Goal: Information Seeking & Learning: Learn about a topic

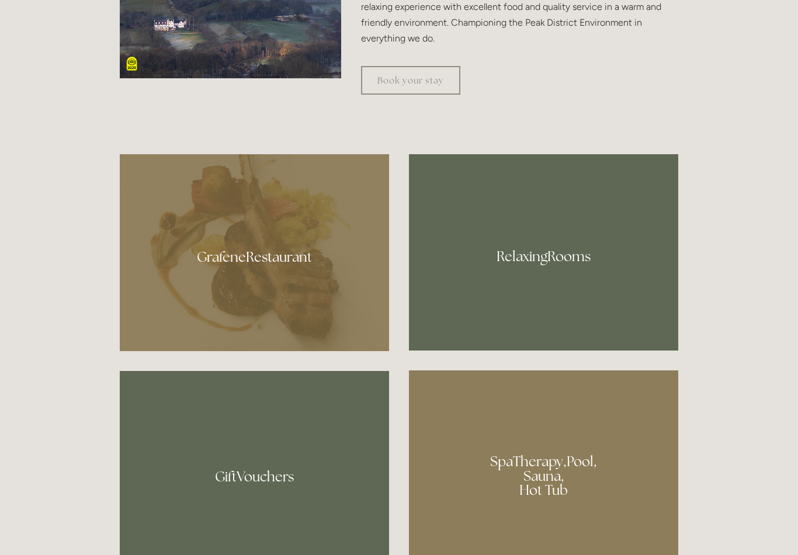
scroll to position [671, 0]
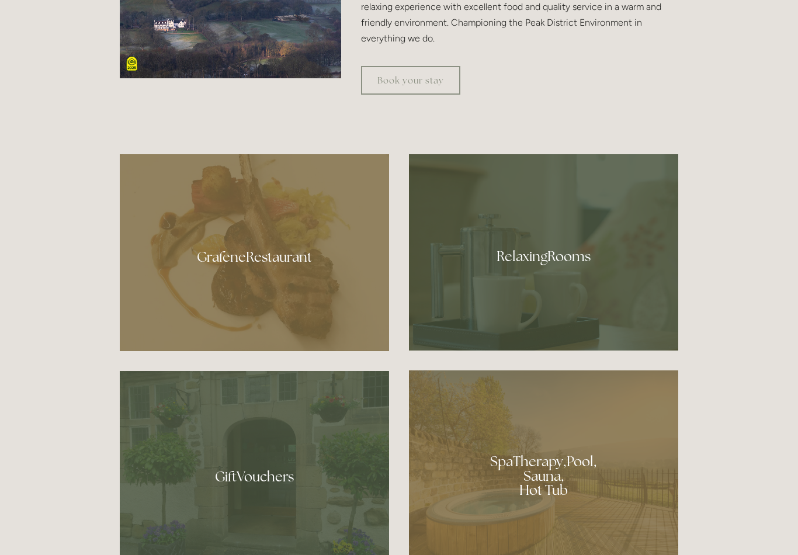
click at [560, 265] on div at bounding box center [543, 252] width 269 height 196
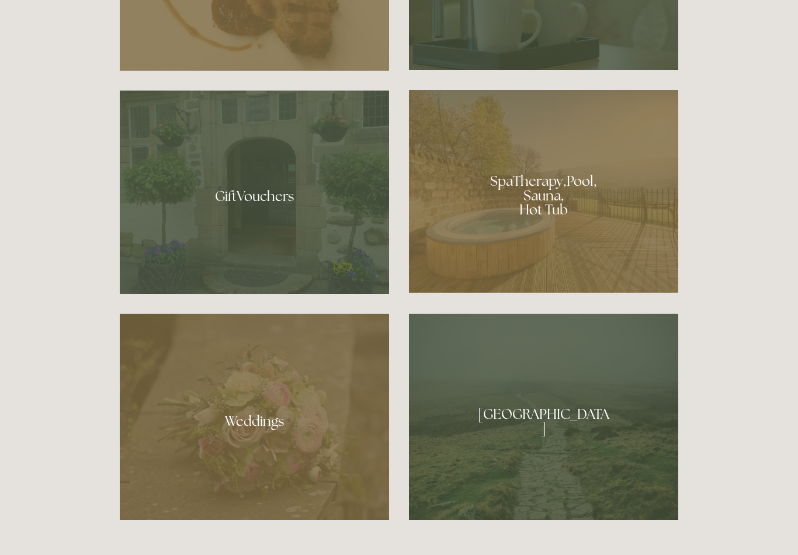
scroll to position [951, 0]
click at [579, 442] on div at bounding box center [543, 417] width 269 height 206
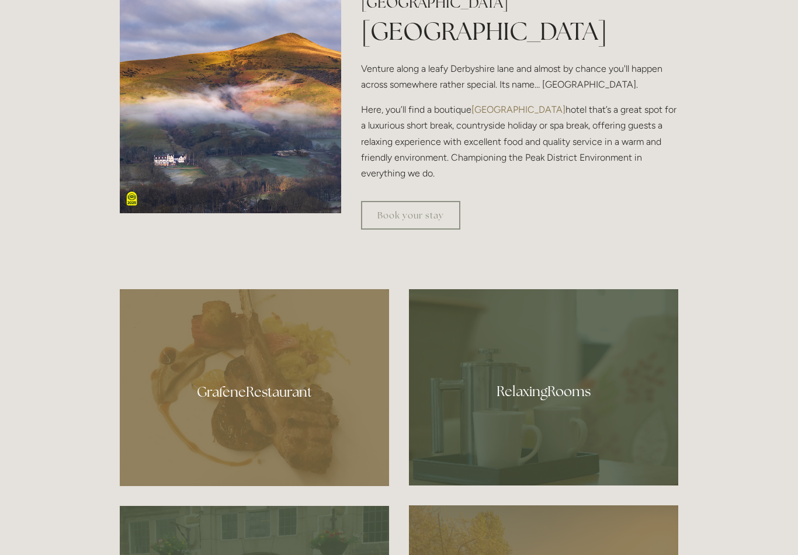
scroll to position [537, 0]
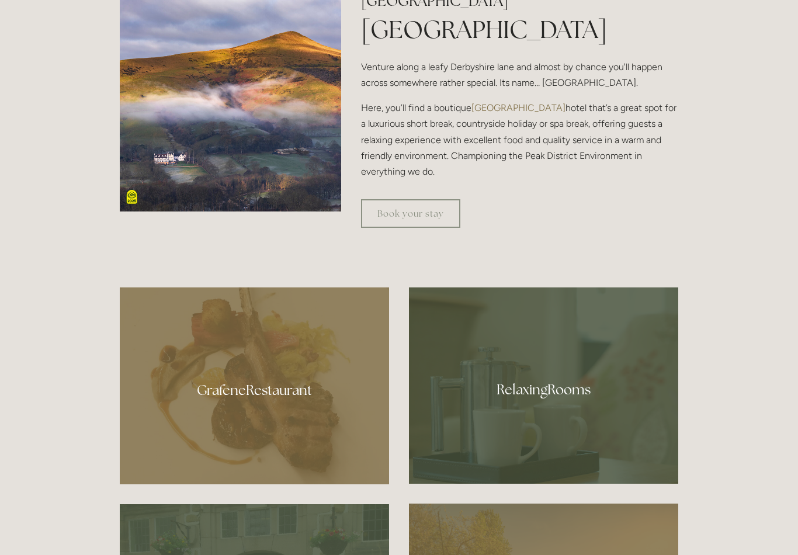
click at [554, 414] on div at bounding box center [543, 385] width 269 height 196
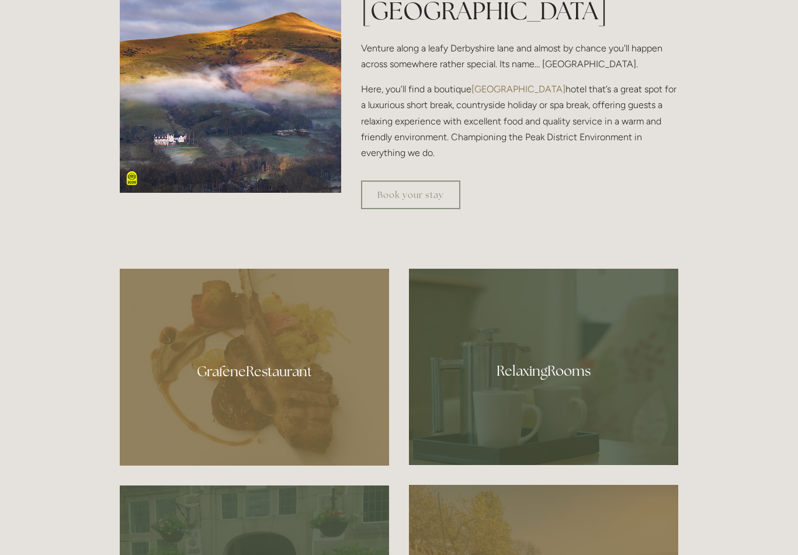
click at [281, 393] on div at bounding box center [254, 367] width 269 height 197
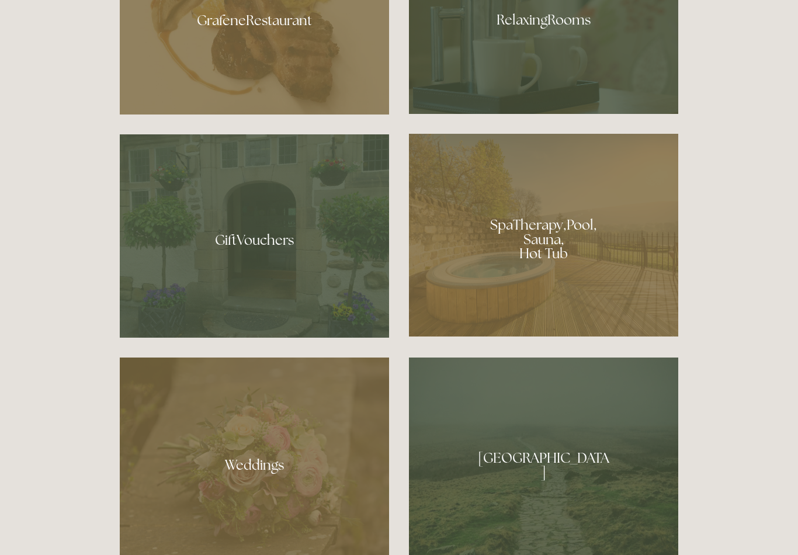
scroll to position [907, 0]
click at [520, 494] on div at bounding box center [543, 460] width 269 height 206
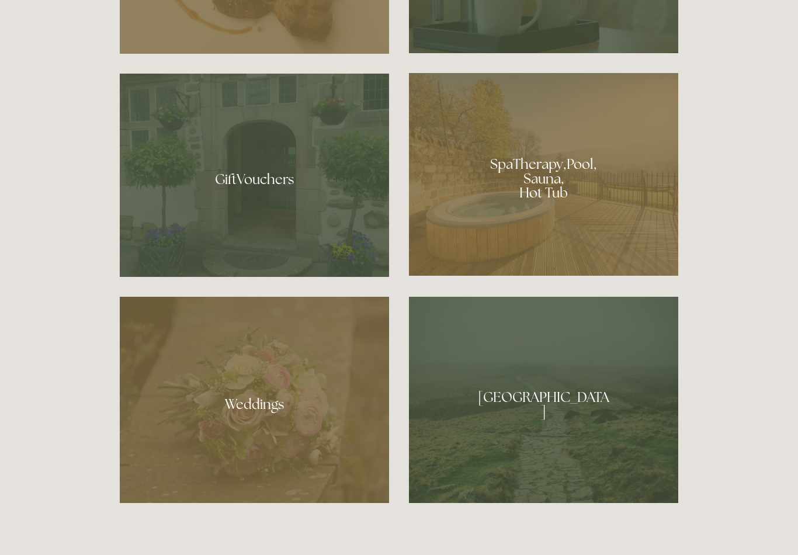
scroll to position [969, 0]
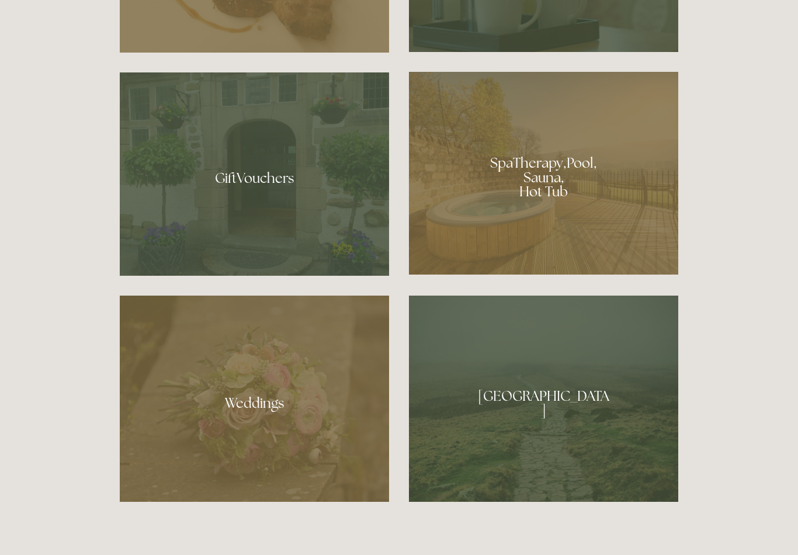
click at [557, 201] on div at bounding box center [543, 173] width 269 height 203
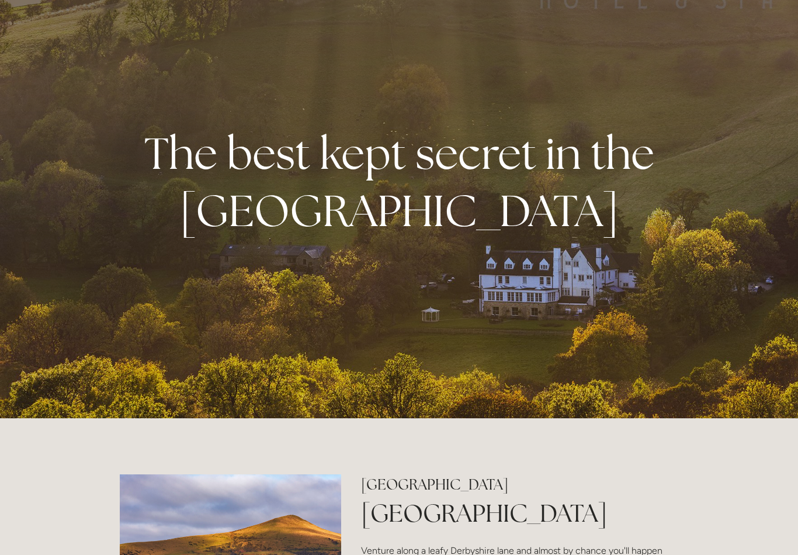
scroll to position [0, 0]
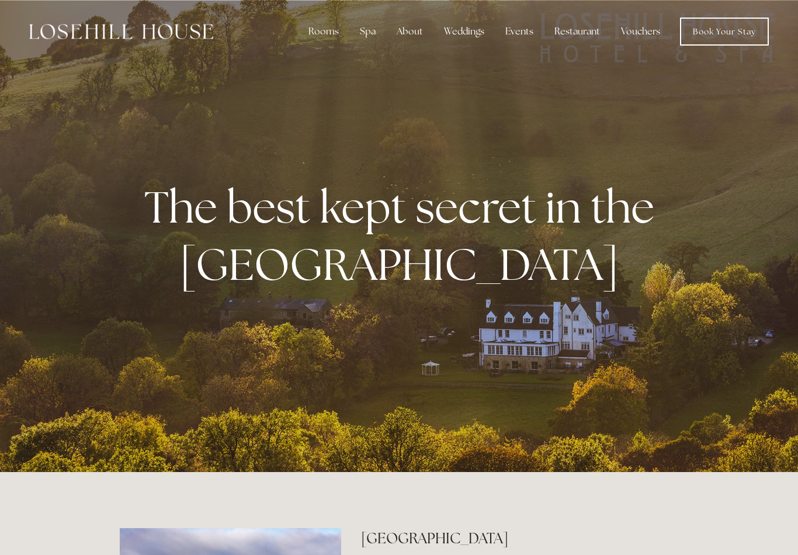
click at [413, 27] on div "About" at bounding box center [409, 31] width 45 height 23
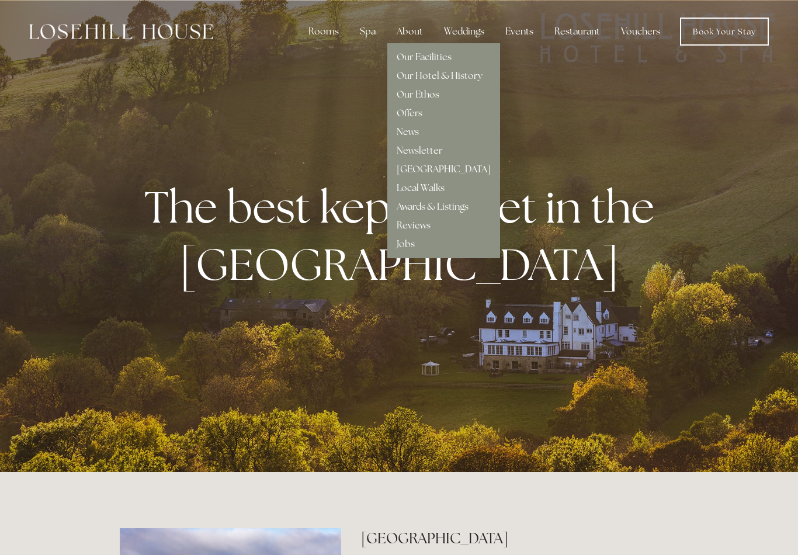
click at [426, 190] on link "Local Walks" at bounding box center [421, 188] width 48 height 12
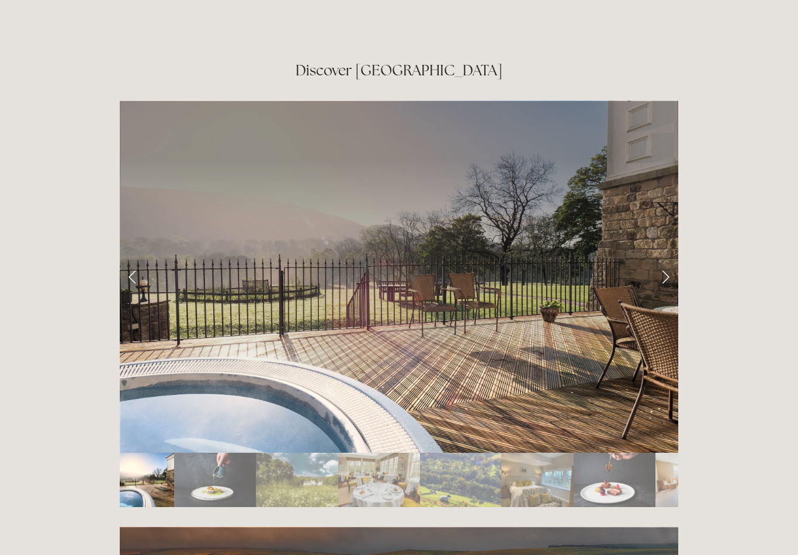
scroll to position [1960, 0]
click at [661, 259] on link "Next Slide" at bounding box center [665, 276] width 26 height 35
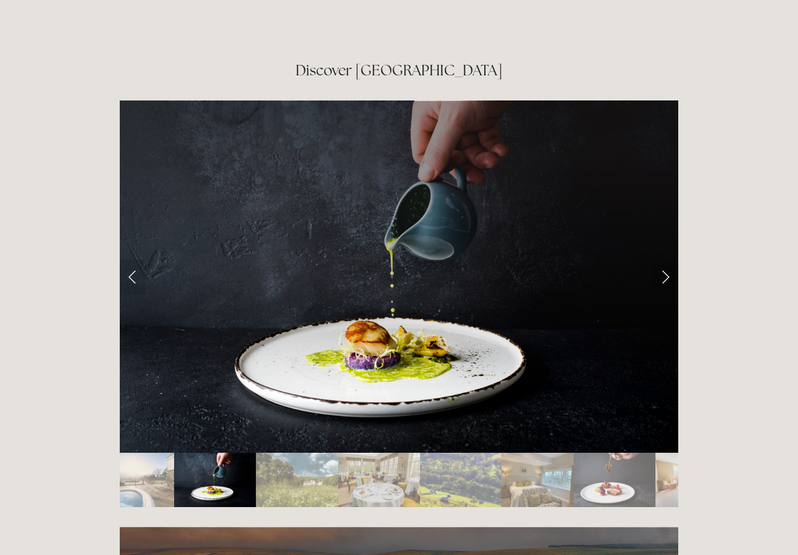
click at [669, 259] on link "Next Slide" at bounding box center [665, 276] width 26 height 35
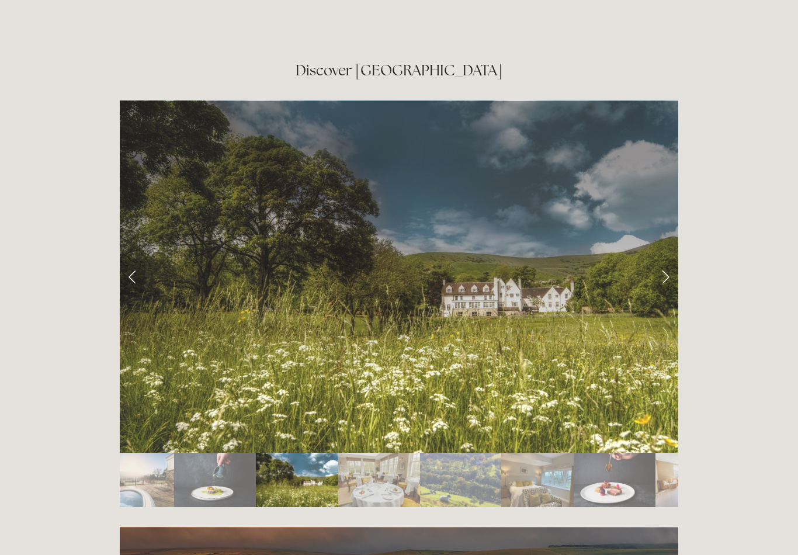
click at [673, 259] on link "Next Slide" at bounding box center [665, 276] width 26 height 35
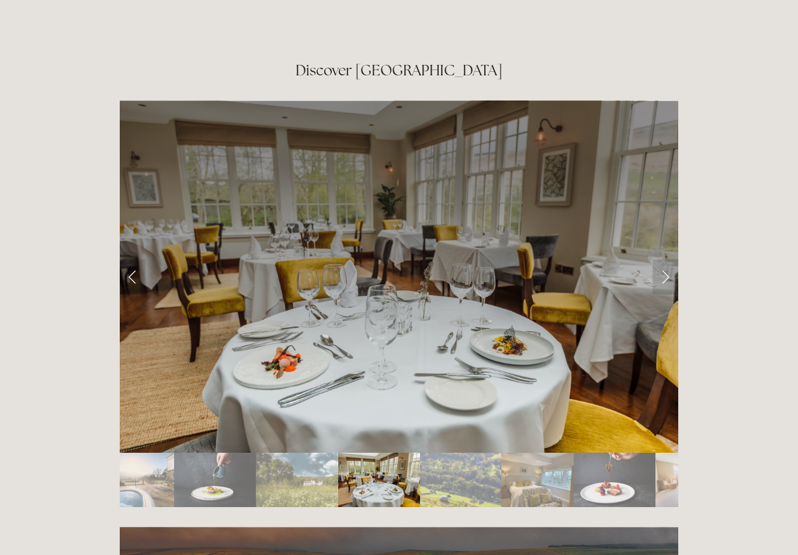
click at [670, 259] on link "Next Slide" at bounding box center [665, 276] width 26 height 35
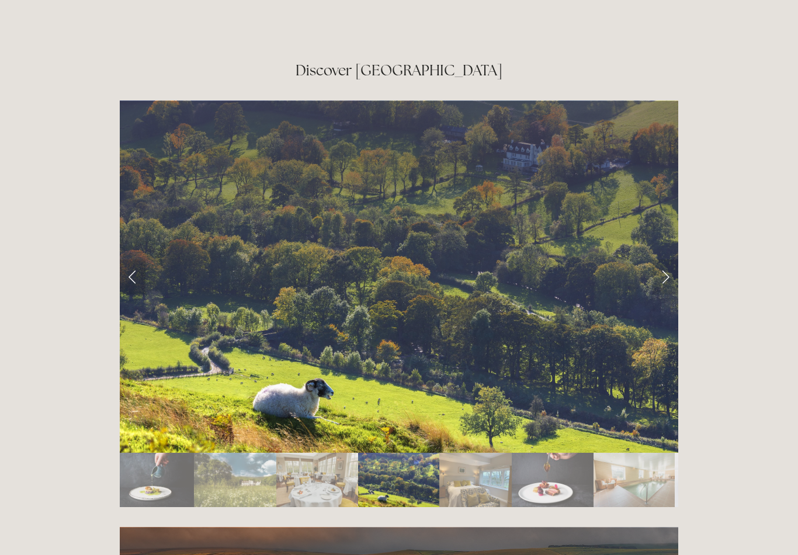
click at [664, 259] on link "Next Slide" at bounding box center [665, 276] width 26 height 35
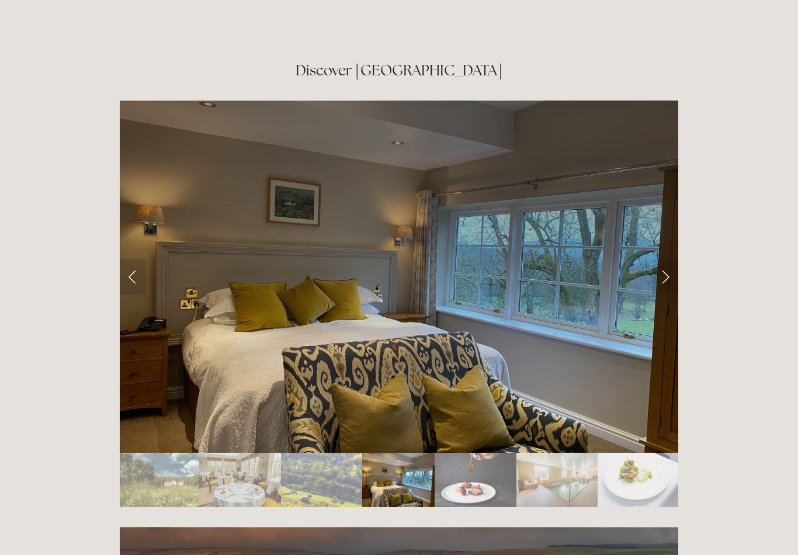
click at [674, 259] on link "Next Slide" at bounding box center [665, 276] width 26 height 35
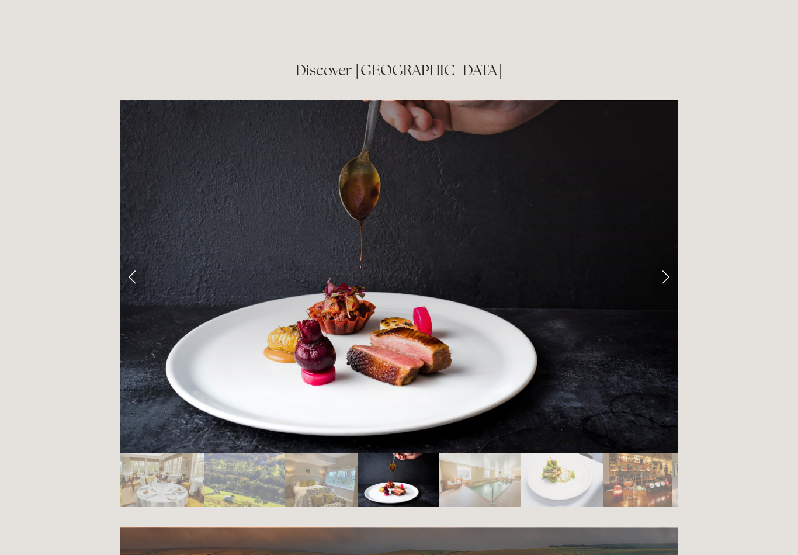
click at [665, 259] on link "Next Slide" at bounding box center [665, 276] width 26 height 35
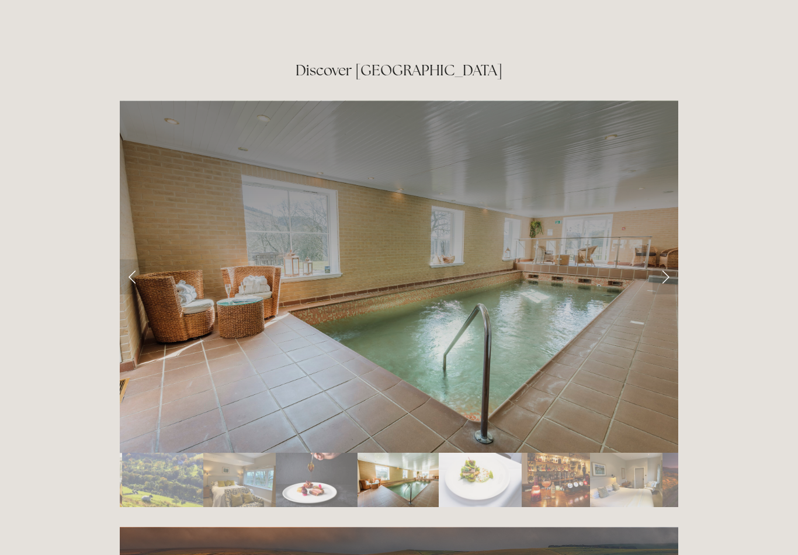
click at [674, 259] on link "Next Slide" at bounding box center [665, 276] width 26 height 35
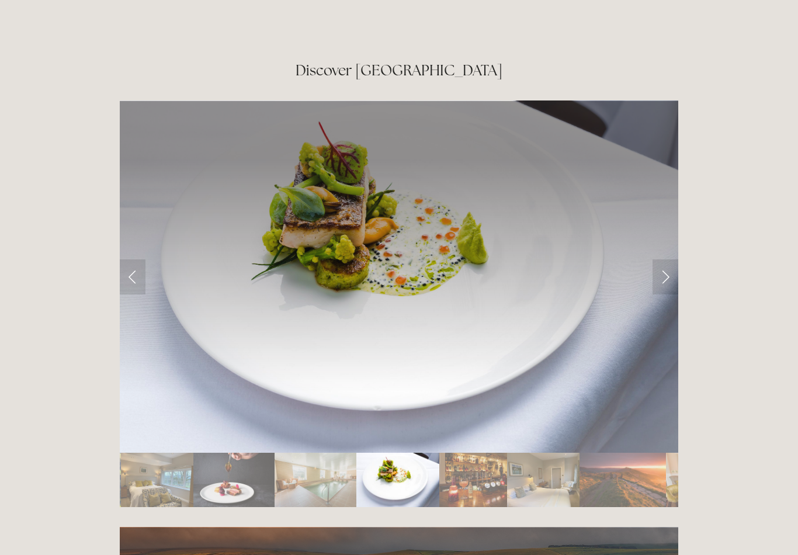
click at [667, 259] on link "Next Slide" at bounding box center [665, 276] width 26 height 35
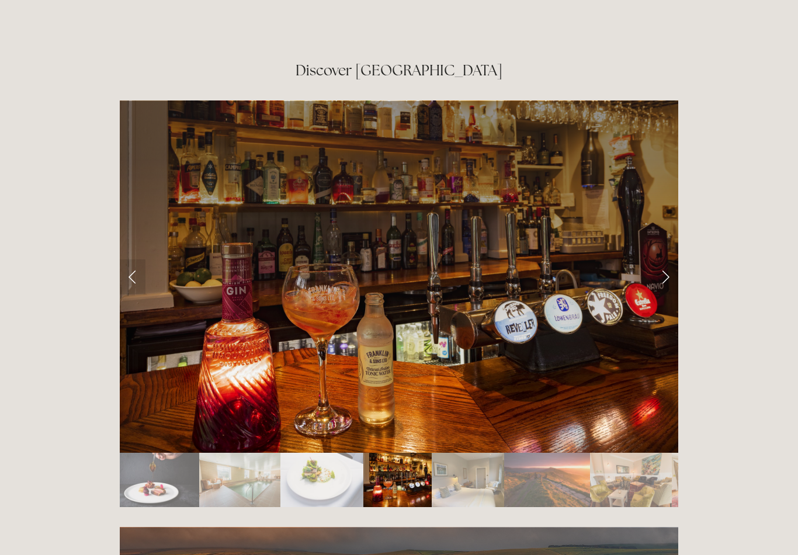
click at [666, 259] on link "Next Slide" at bounding box center [665, 276] width 26 height 35
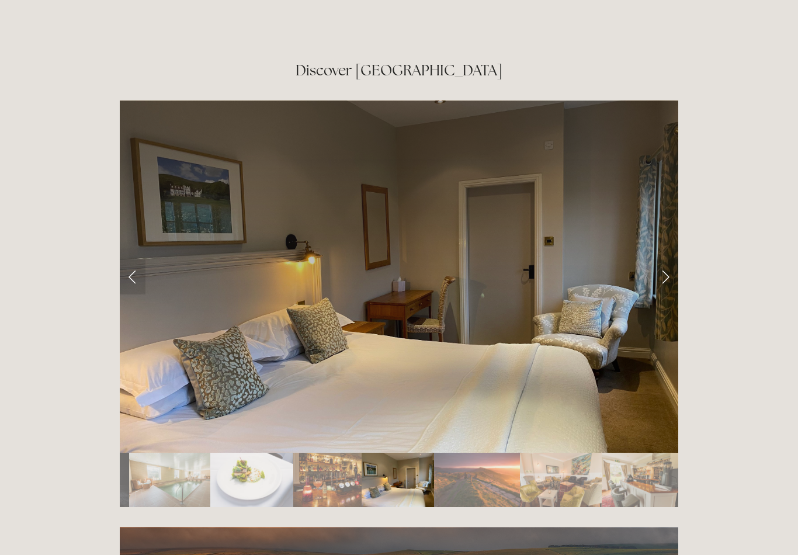
click at [668, 259] on link "Next Slide" at bounding box center [665, 276] width 26 height 35
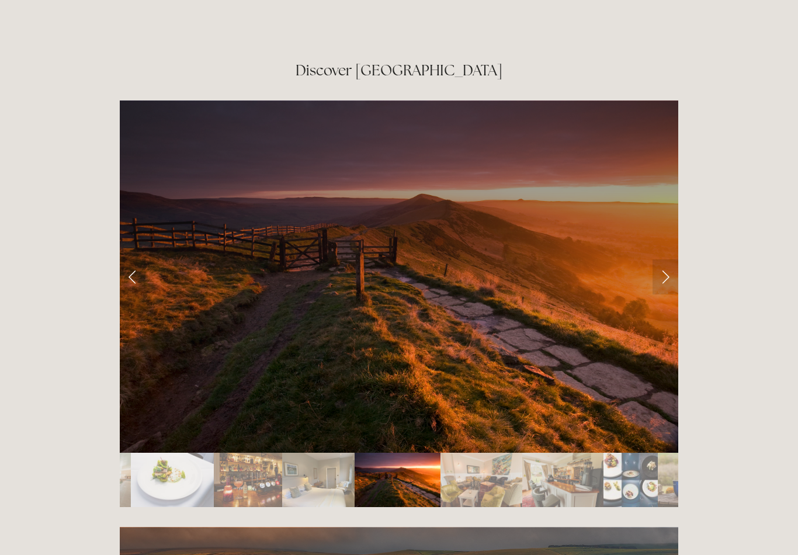
click at [666, 259] on link "Next Slide" at bounding box center [665, 276] width 26 height 35
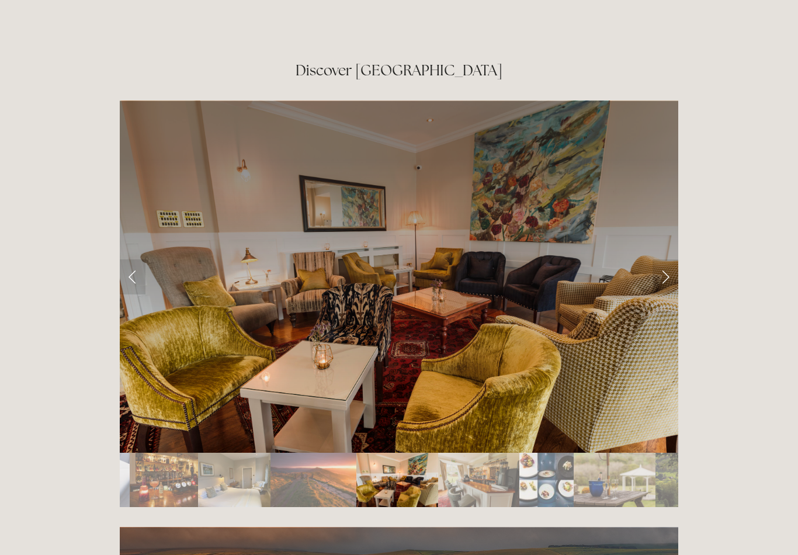
click at [669, 259] on link "Next Slide" at bounding box center [665, 276] width 26 height 35
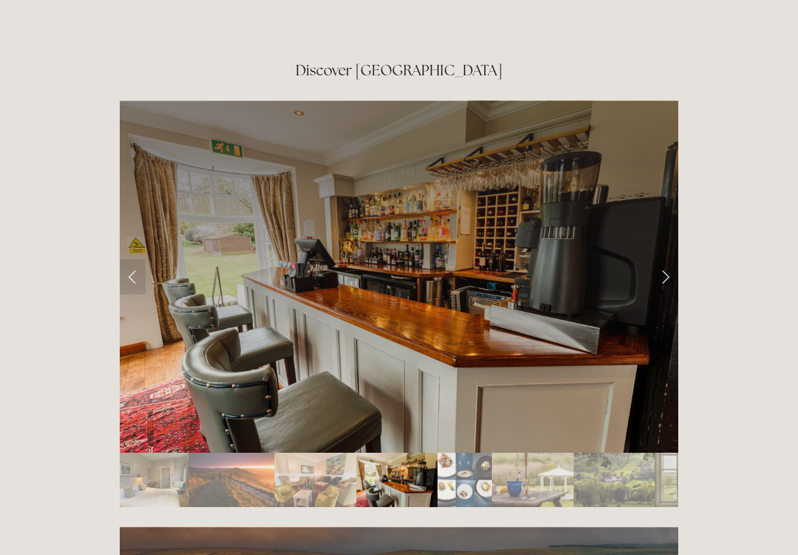
click at [673, 259] on link "Next Slide" at bounding box center [665, 276] width 26 height 35
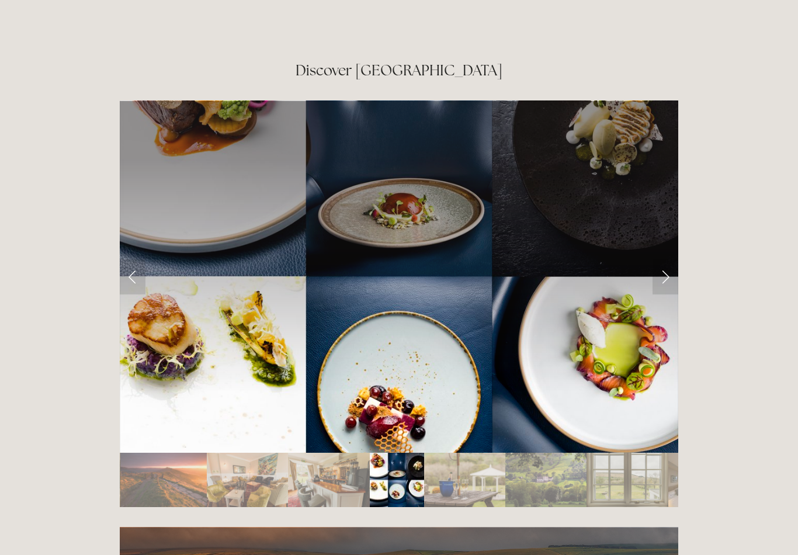
click at [668, 259] on link "Next Slide" at bounding box center [665, 276] width 26 height 35
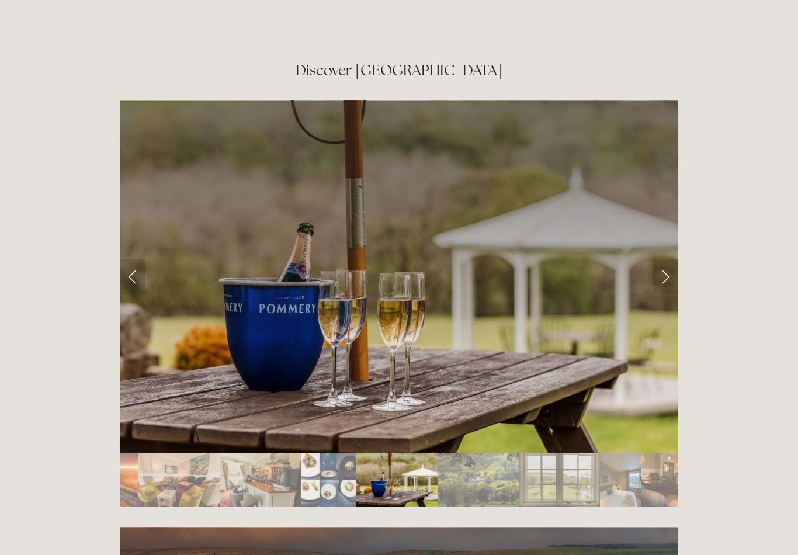
click at [664, 259] on link "Next Slide" at bounding box center [665, 276] width 26 height 35
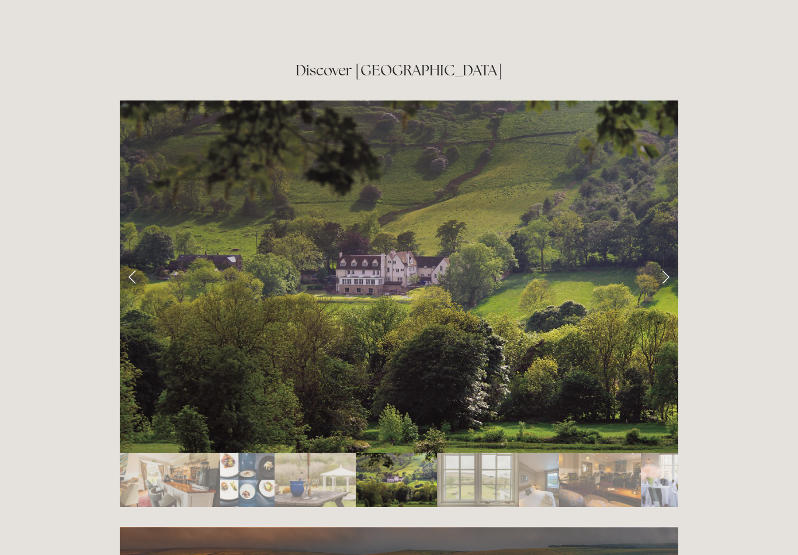
click at [668, 259] on link "Next Slide" at bounding box center [665, 276] width 26 height 35
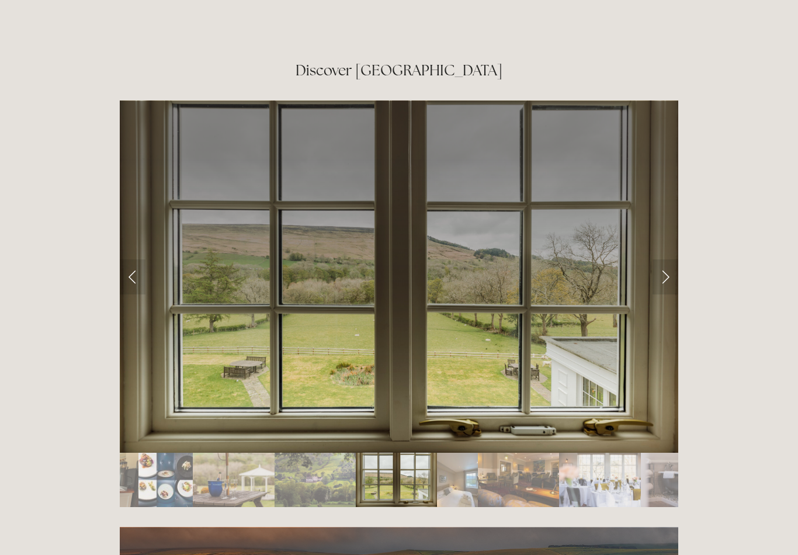
click at [666, 259] on link "Next Slide" at bounding box center [665, 276] width 26 height 35
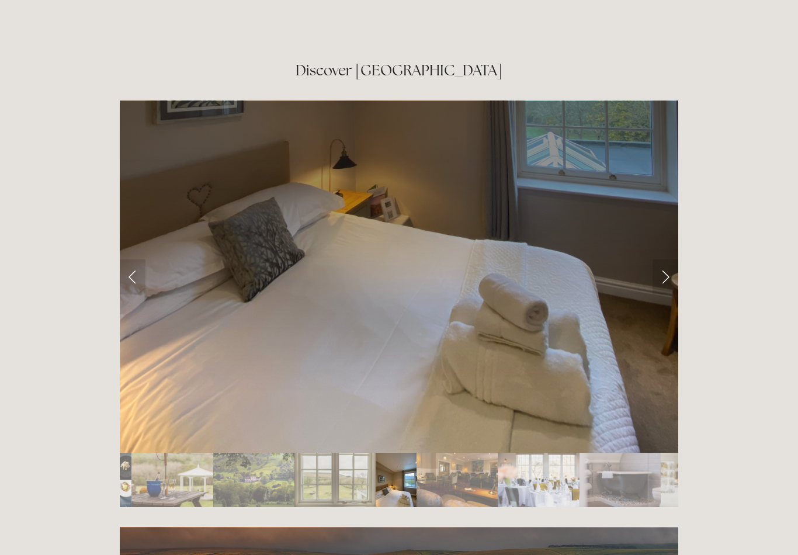
click at [669, 259] on link "Next Slide" at bounding box center [665, 276] width 26 height 35
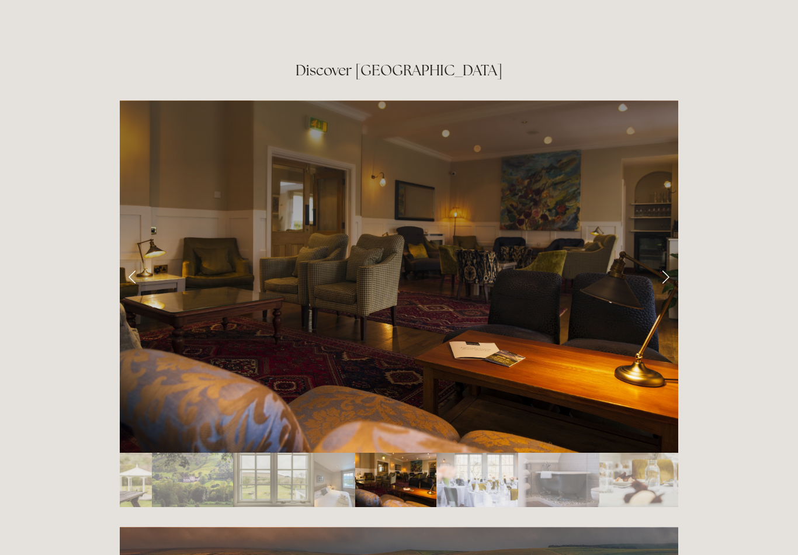
click at [671, 259] on link "Next Slide" at bounding box center [665, 276] width 26 height 35
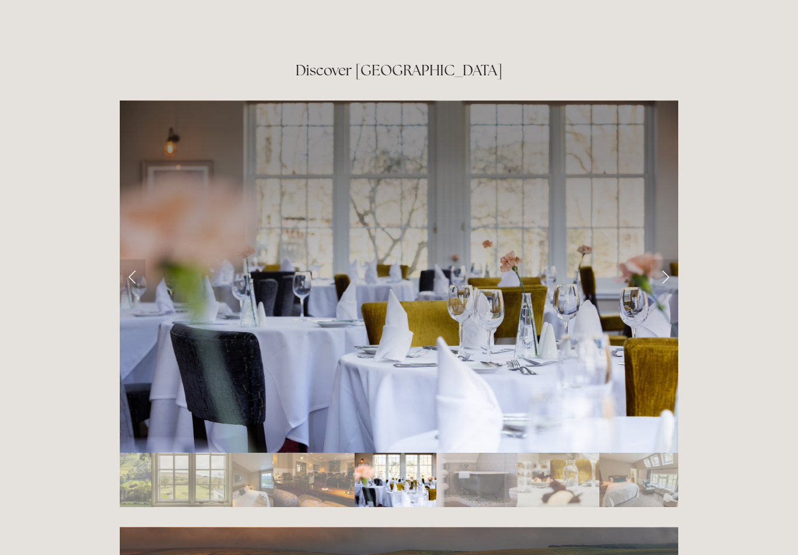
click at [673, 259] on link "Next Slide" at bounding box center [665, 276] width 26 height 35
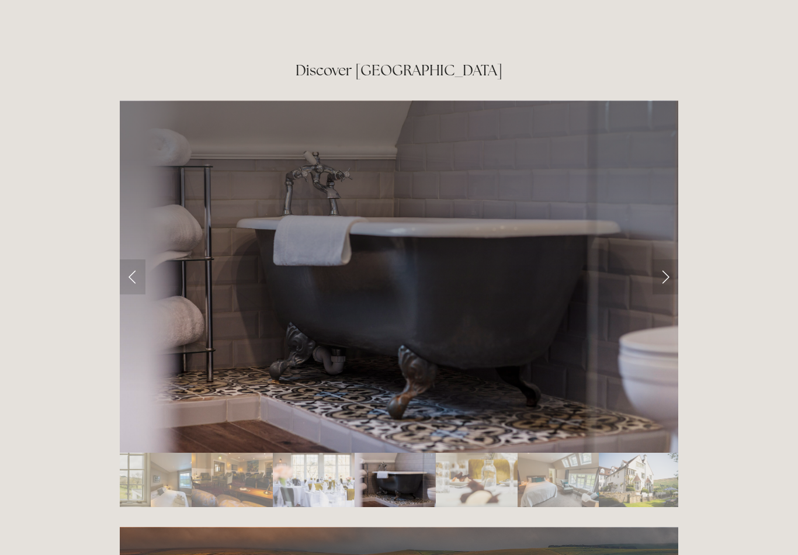
click at [664, 259] on link "Next Slide" at bounding box center [665, 276] width 26 height 35
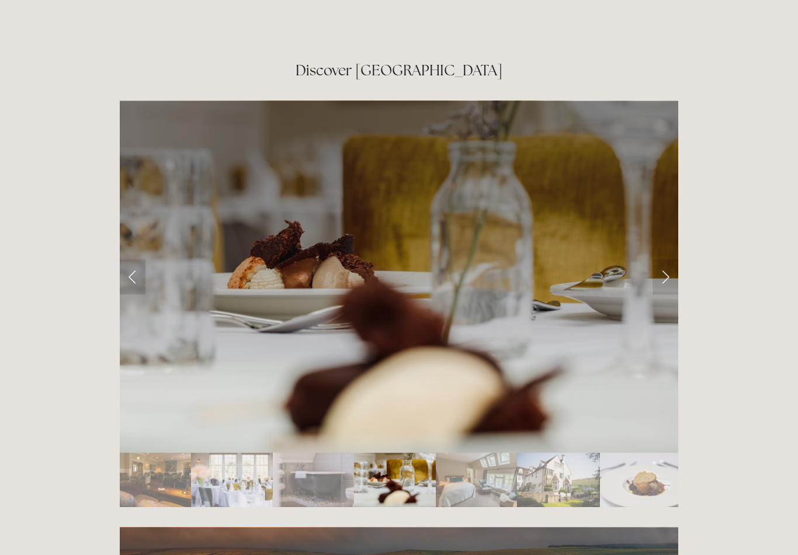
click at [670, 259] on link "Next Slide" at bounding box center [665, 276] width 26 height 35
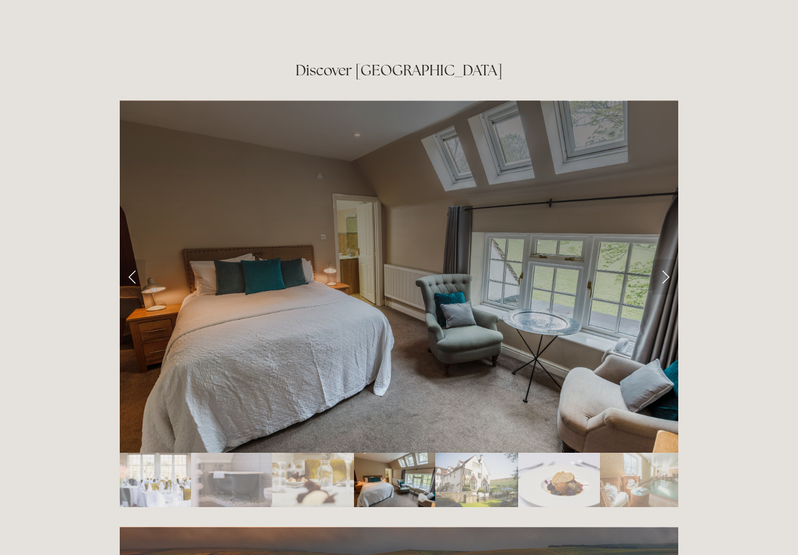
click at [673, 259] on link "Next Slide" at bounding box center [665, 276] width 26 height 35
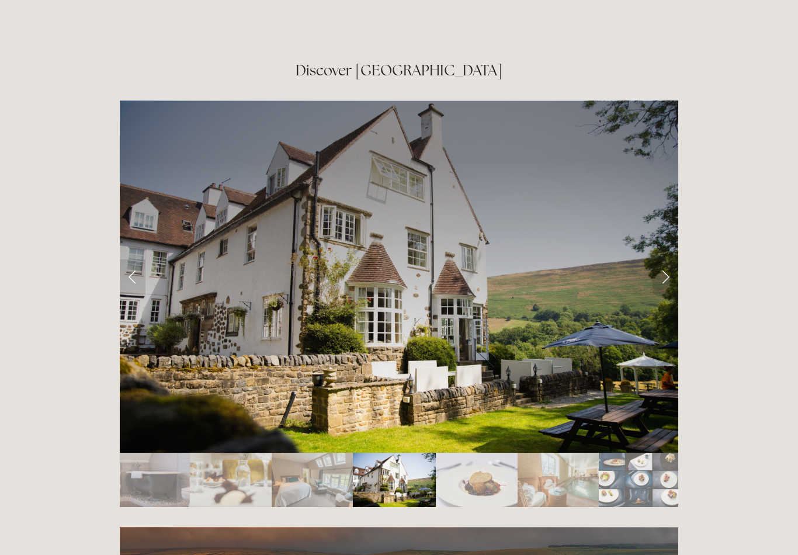
click at [671, 259] on link "Next Slide" at bounding box center [665, 276] width 26 height 35
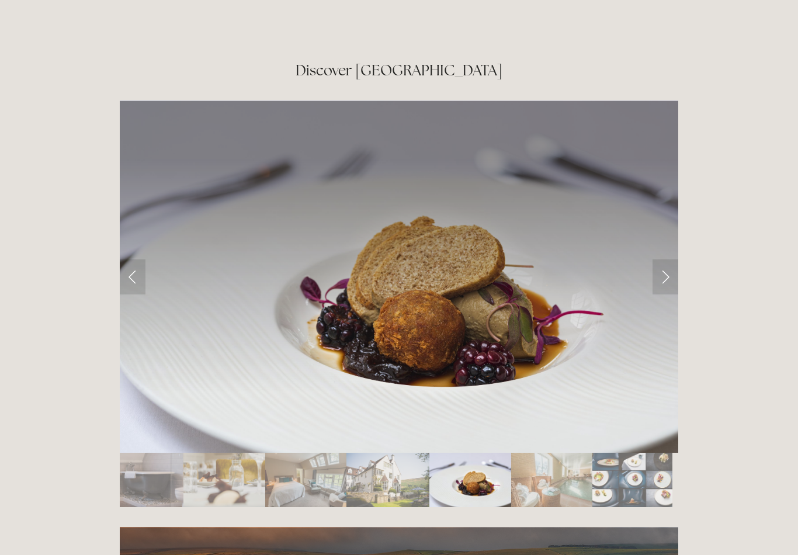
click at [670, 259] on link "Next Slide" at bounding box center [665, 276] width 26 height 35
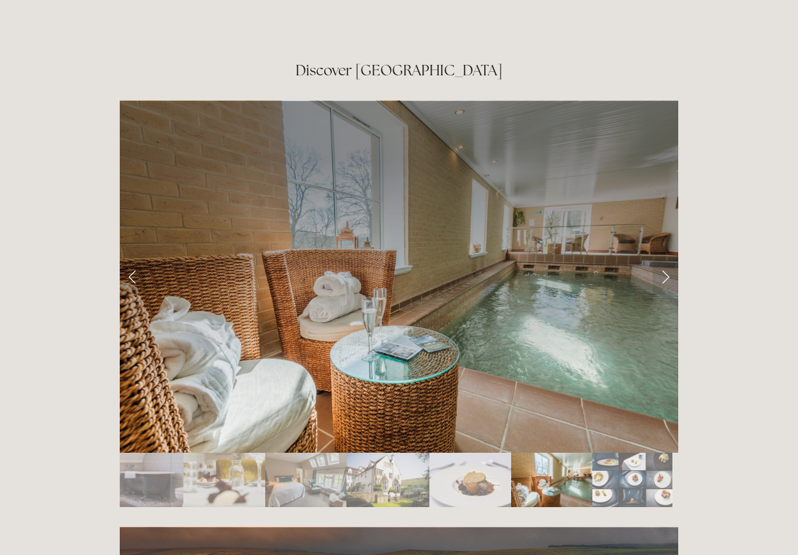
click at [666, 259] on link "Next Slide" at bounding box center [665, 276] width 26 height 35
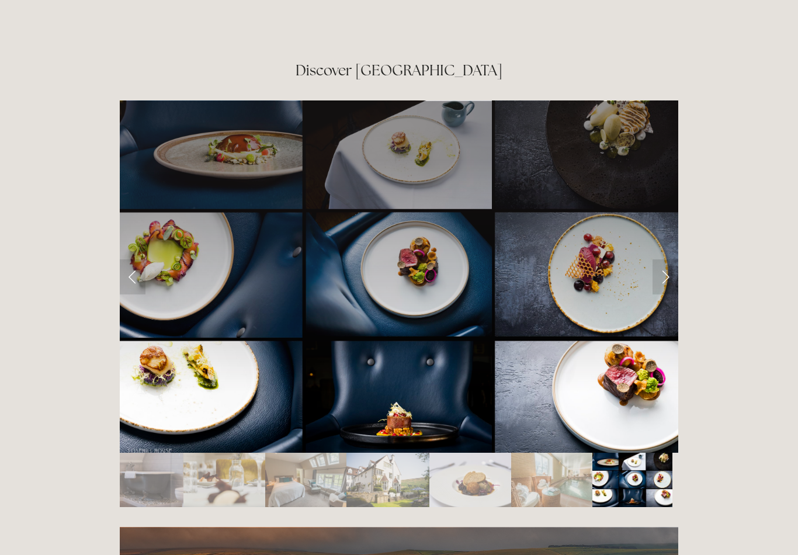
click at [671, 259] on link "Next Slide" at bounding box center [665, 276] width 26 height 35
click at [666, 259] on link "Next Slide" at bounding box center [665, 276] width 26 height 35
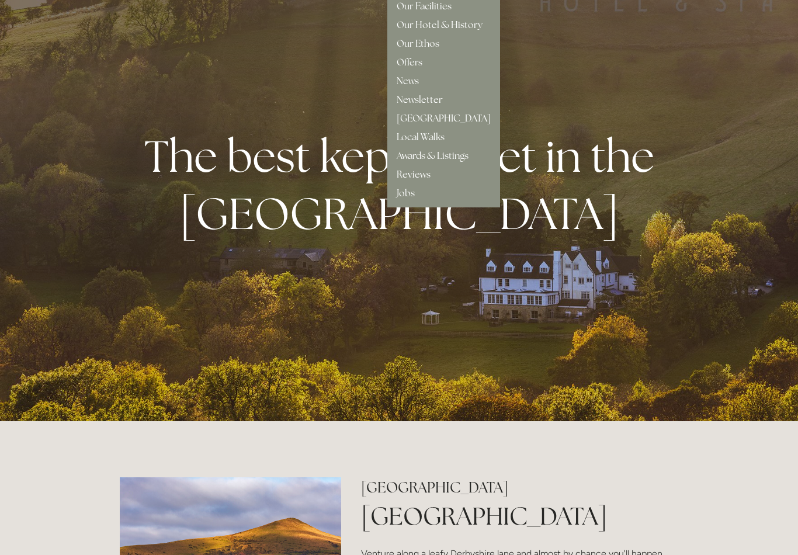
scroll to position [0, 0]
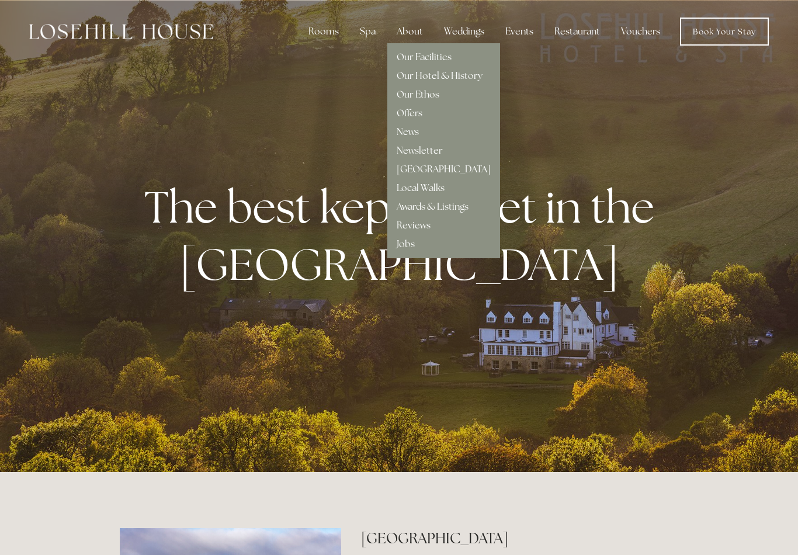
click at [413, 226] on link "Reviews" at bounding box center [414, 225] width 34 height 12
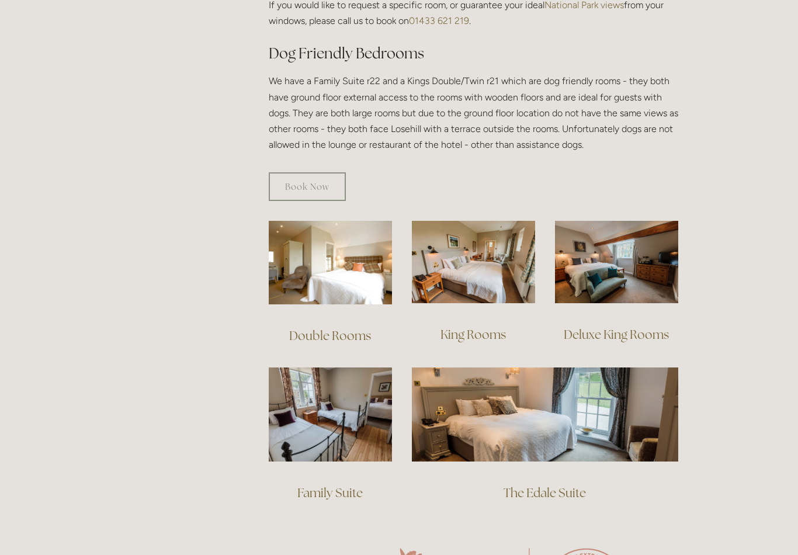
scroll to position [638, 0]
click at [351, 265] on img at bounding box center [330, 263] width 123 height 84
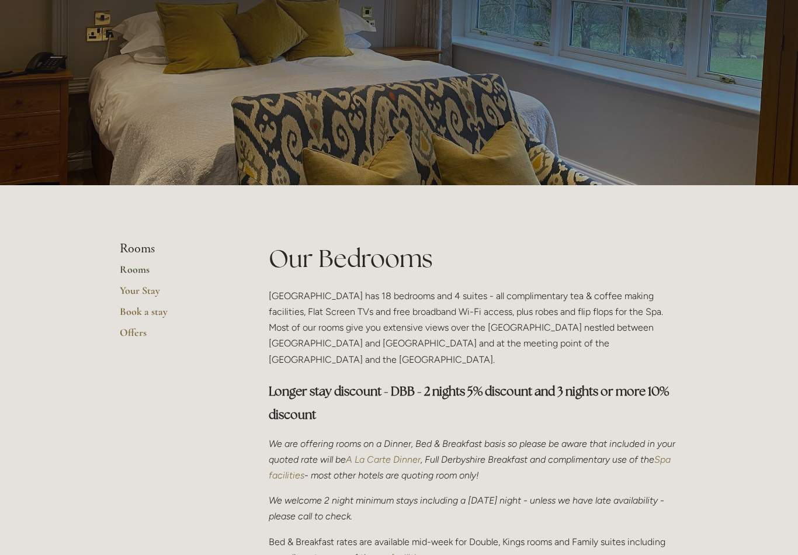
scroll to position [0, 0]
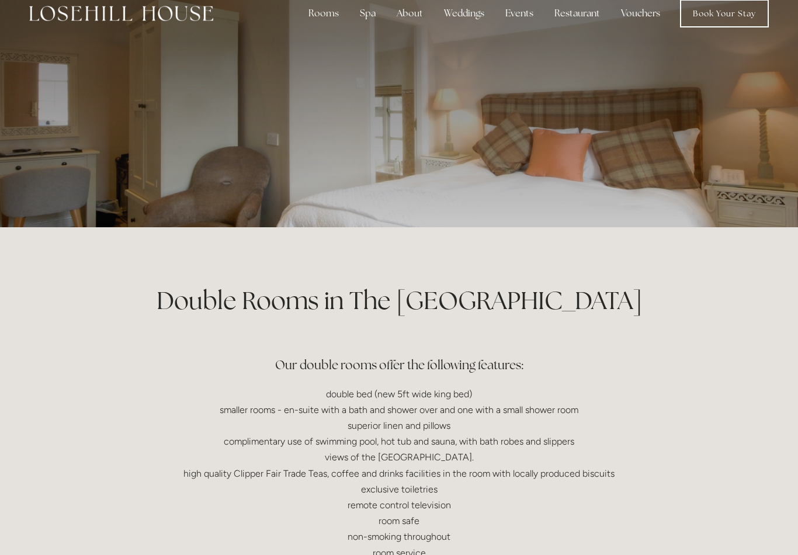
scroll to position [18, 0]
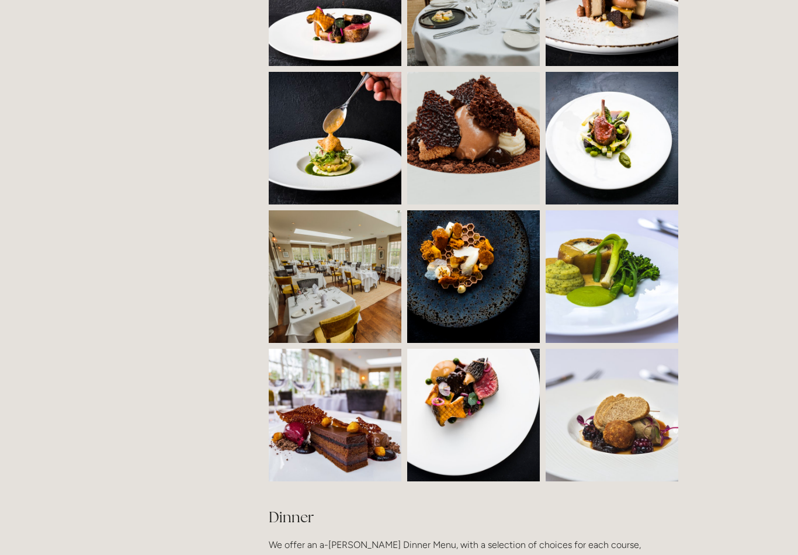
scroll to position [914, 0]
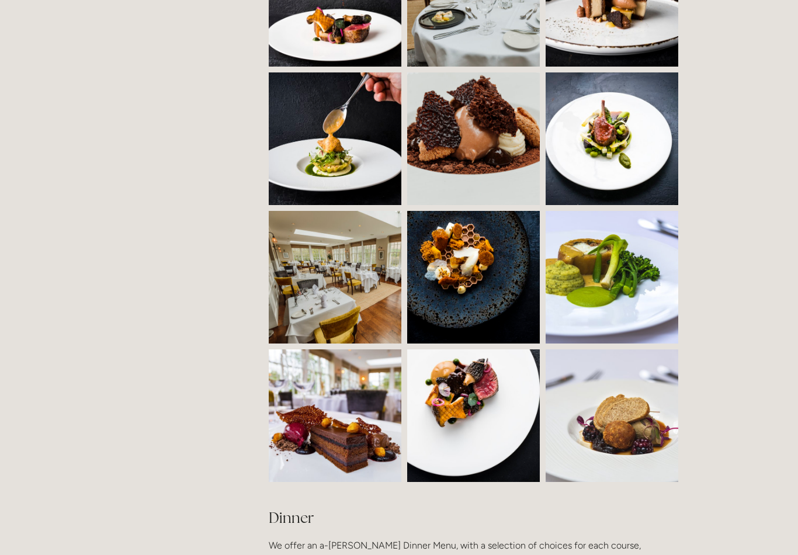
click at [343, 286] on img at bounding box center [368, 277] width 199 height 133
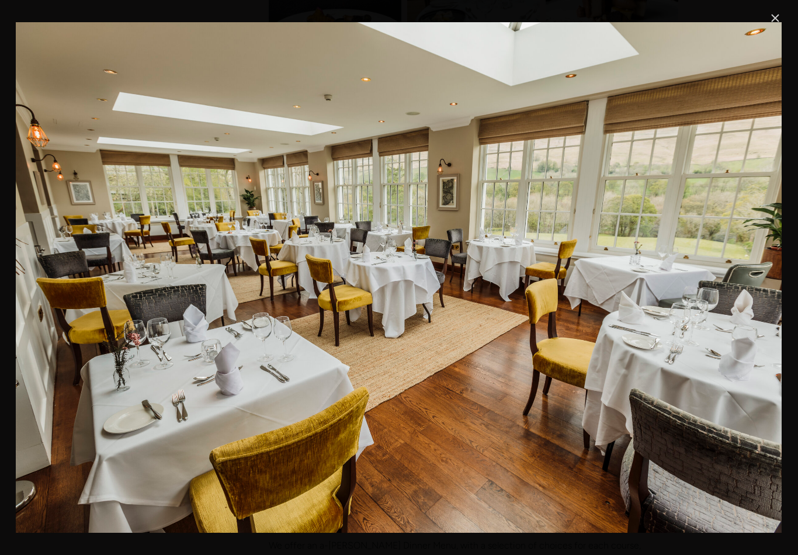
click at [777, 22] on link "Close" at bounding box center [775, 18] width 14 height 14
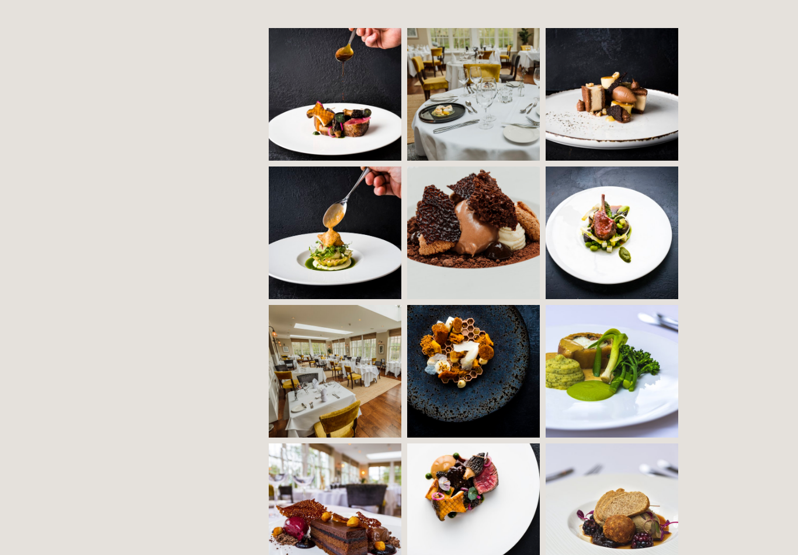
scroll to position [821, 0]
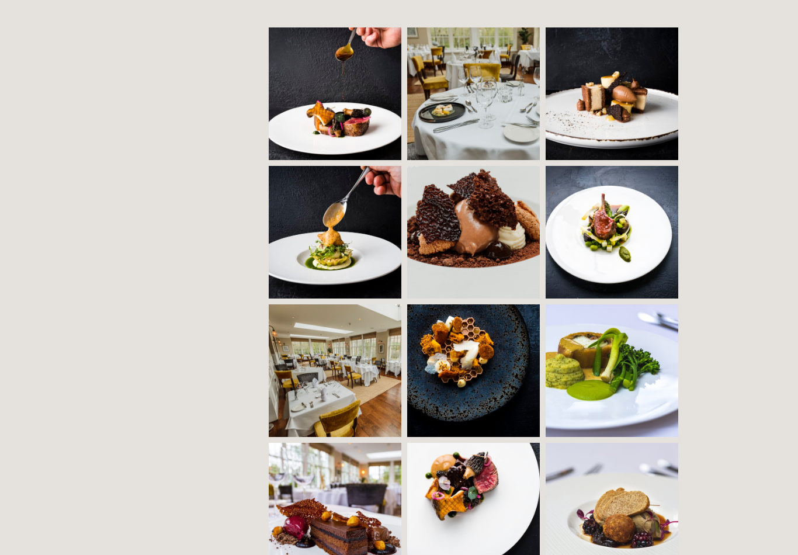
click at [364, 125] on img at bounding box center [345, 93] width 202 height 133
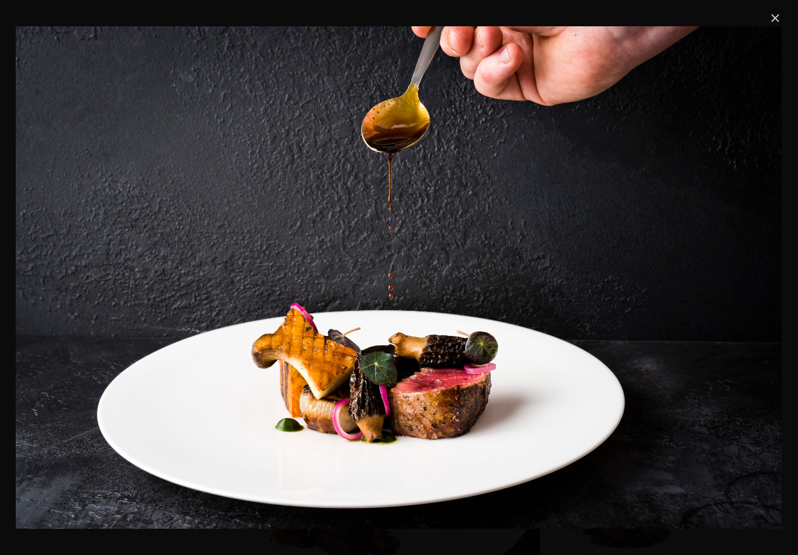
click at [778, 23] on link "Close" at bounding box center [775, 18] width 14 height 14
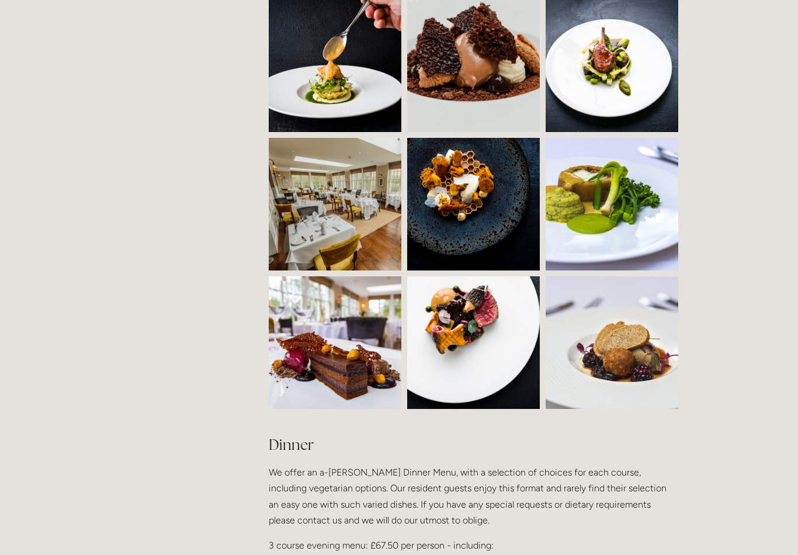
scroll to position [992, 0]
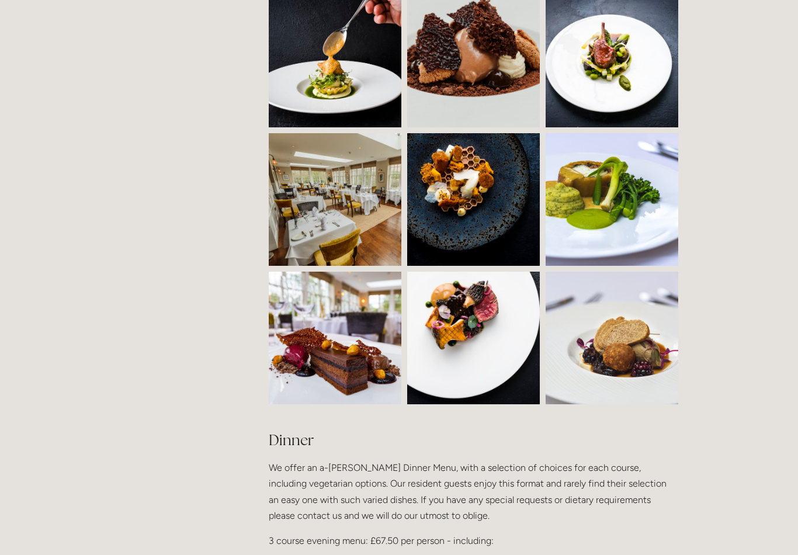
click at [473, 201] on img at bounding box center [499, 199] width 185 height 133
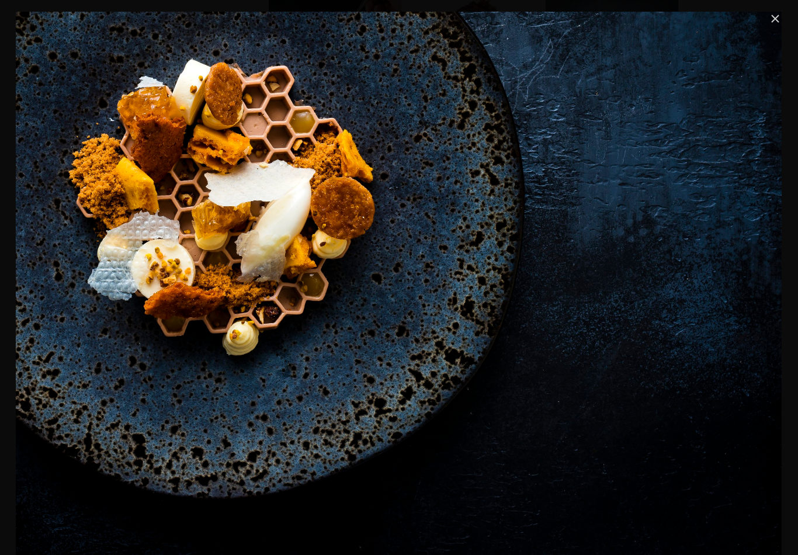
click at [776, 19] on link "Close" at bounding box center [775, 19] width 14 height 14
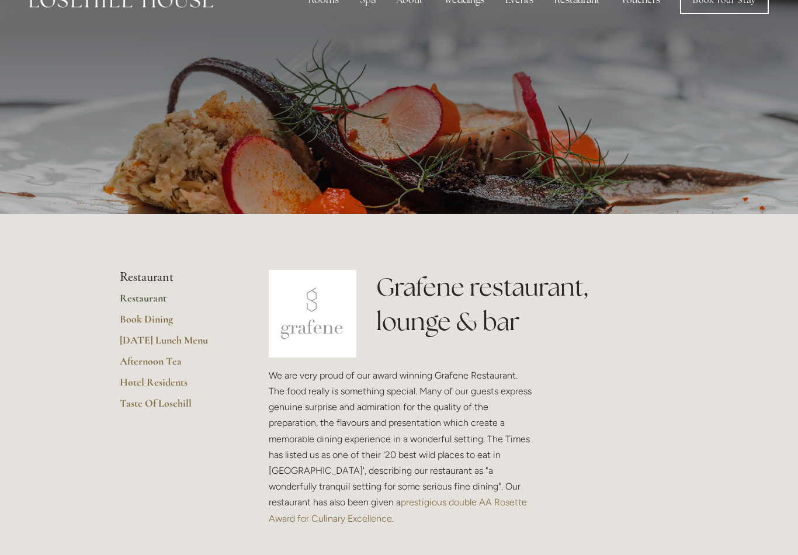
scroll to position [0, 0]
